Goal: Find specific page/section: Find specific page/section

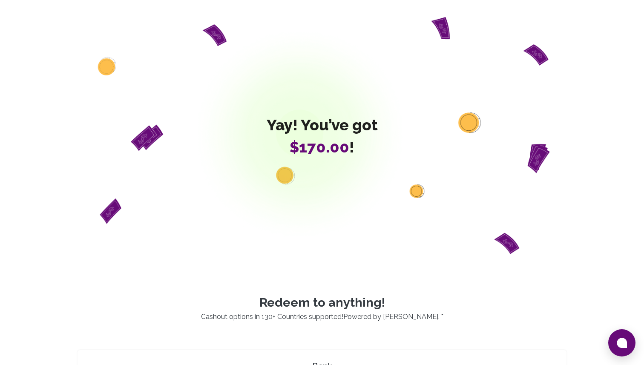
click at [280, 71] on div "Yay! You’ve got $170.00 !" at bounding box center [322, 135] width 490 height 237
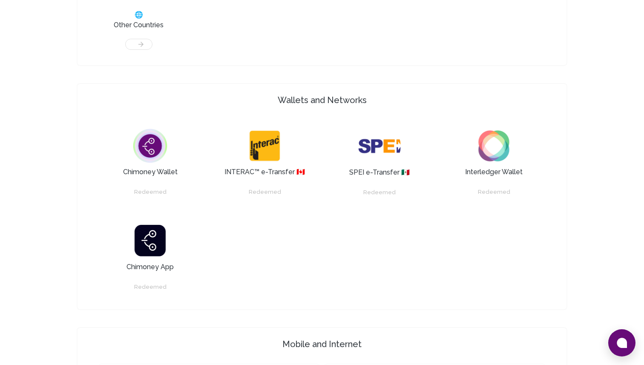
scroll to position [534, 0]
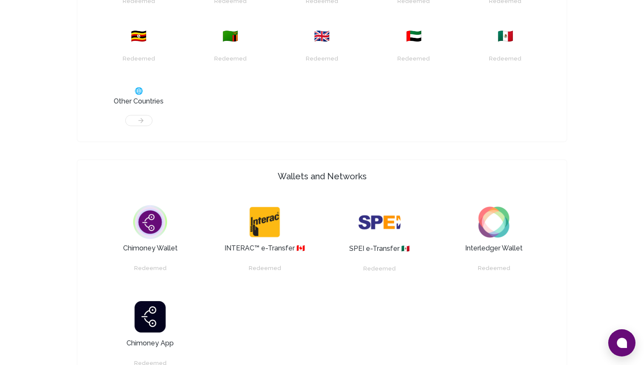
click at [384, 223] on img at bounding box center [379, 222] width 43 height 43
click at [264, 201] on img at bounding box center [265, 222] width 43 height 43
click at [322, 176] on h4 "Wallets and Networks" at bounding box center [322, 176] width 482 height 12
drag, startPoint x: 276, startPoint y: 174, endPoint x: 374, endPoint y: 180, distance: 97.7
click at [374, 180] on h4 "Wallets and Networks" at bounding box center [322, 176] width 482 height 12
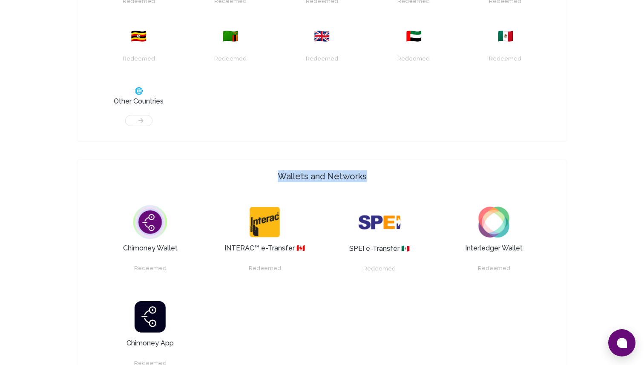
click at [365, 219] on img at bounding box center [379, 222] width 43 height 43
click at [366, 218] on img at bounding box center [379, 222] width 43 height 43
click at [327, 175] on h4 "Wallets and Networks" at bounding box center [322, 176] width 482 height 12
